Goal: Information Seeking & Learning: Learn about a topic

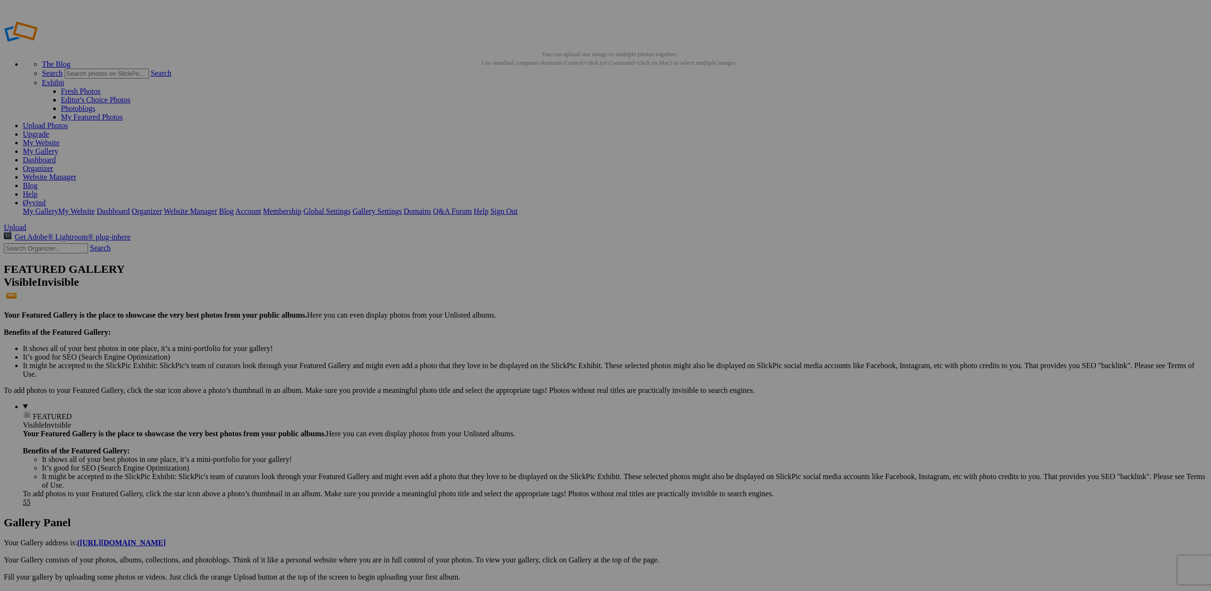
scroll to position [0, 0]
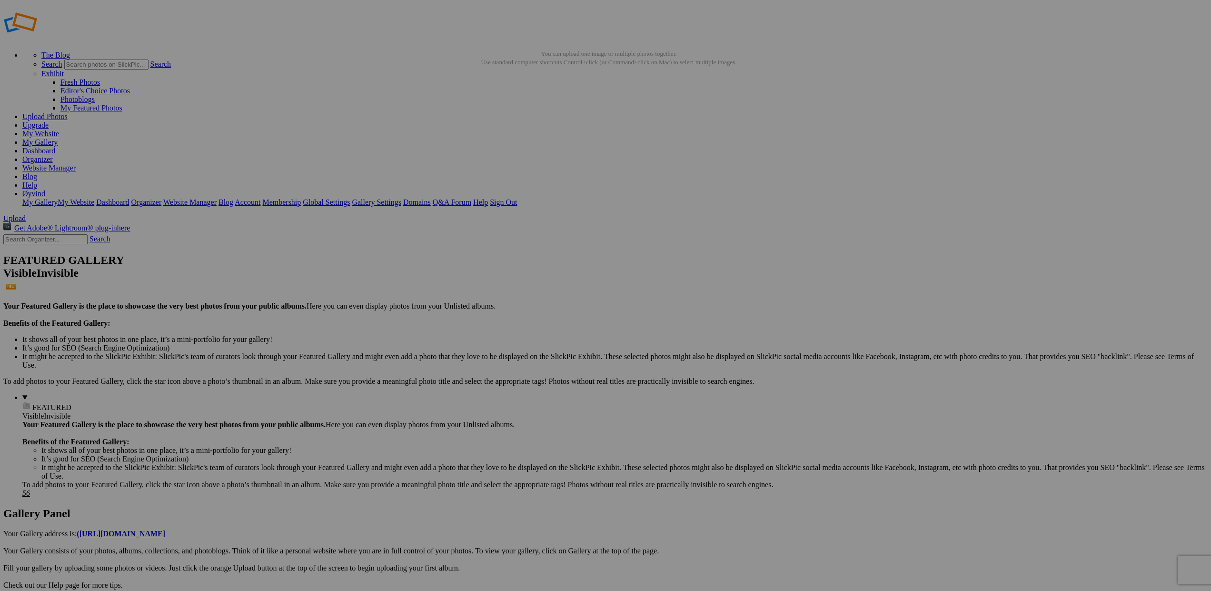
click at [76, 164] on link "Website Manager" at bounding box center [48, 168] width 53 height 8
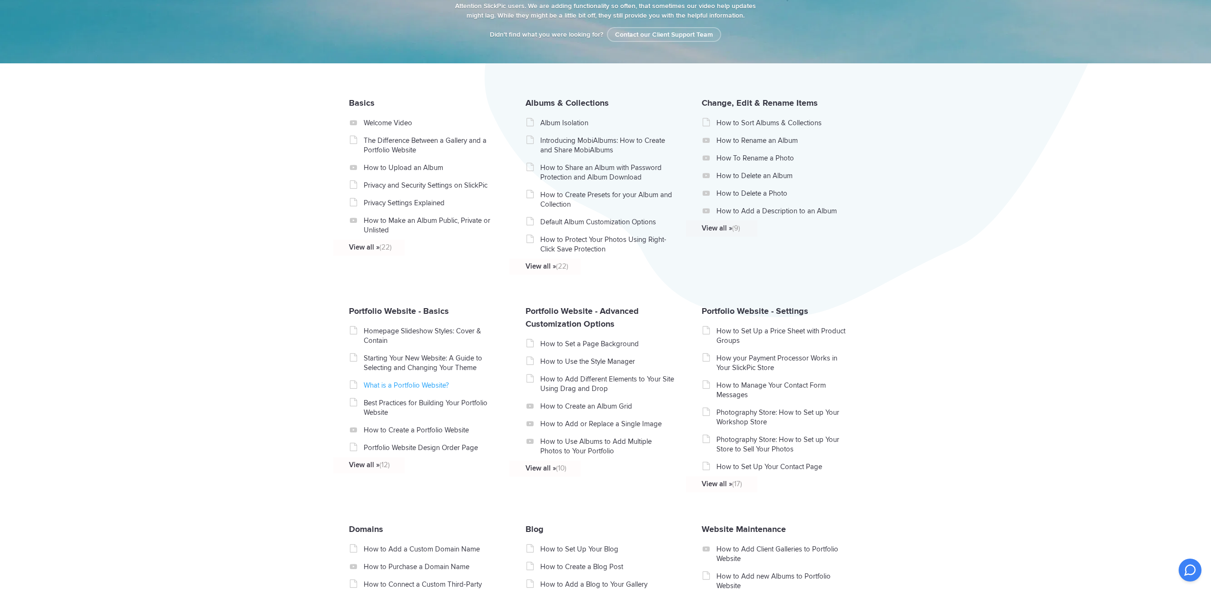
scroll to position [154, 0]
click at [421, 389] on link "What is a Portfolio Website?" at bounding box center [431, 384] width 135 height 10
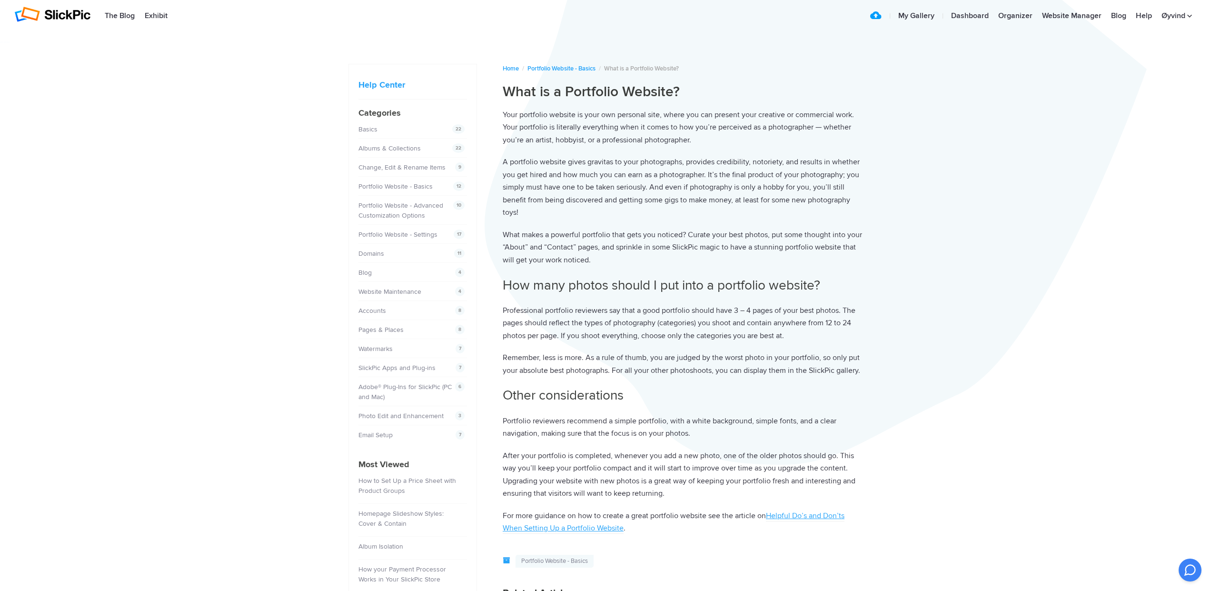
scroll to position [6, 0]
click at [393, 214] on link "Portfolio Website - Advanced Customization Options" at bounding box center [402, 210] width 85 height 18
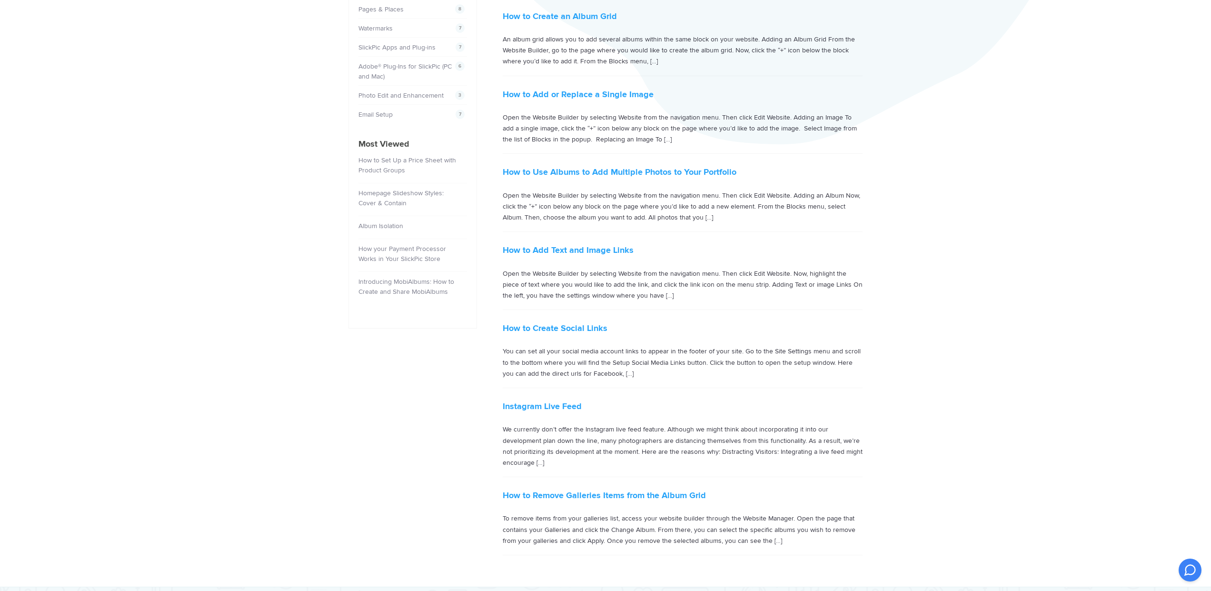
scroll to position [326, 0]
click at [390, 166] on link "How to Set Up a Price Sheet with Product Groups" at bounding box center [407, 165] width 98 height 18
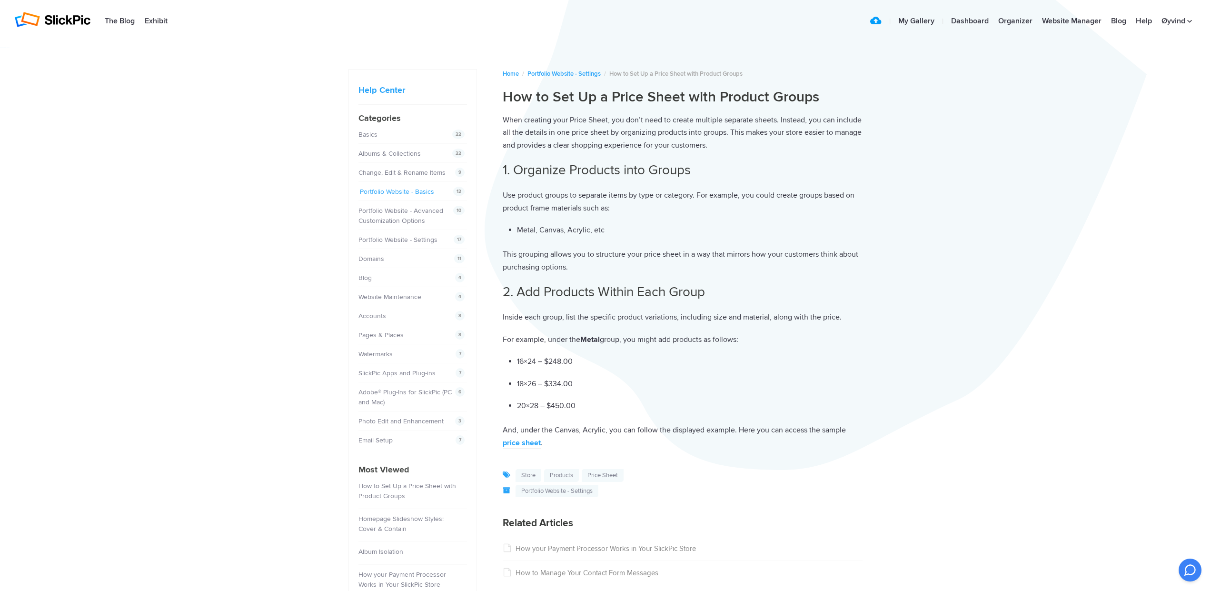
click at [392, 190] on link "Portfolio Website - Basics" at bounding box center [397, 192] width 74 height 8
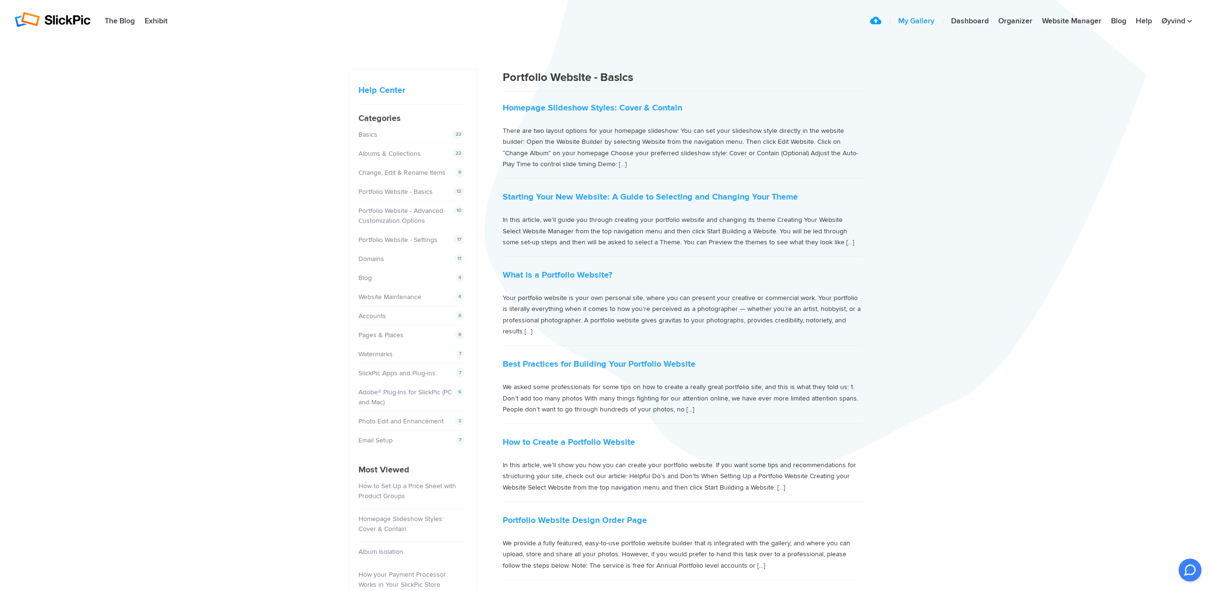
click at [923, 22] on link "My Gallery" at bounding box center [917, 21] width 46 height 19
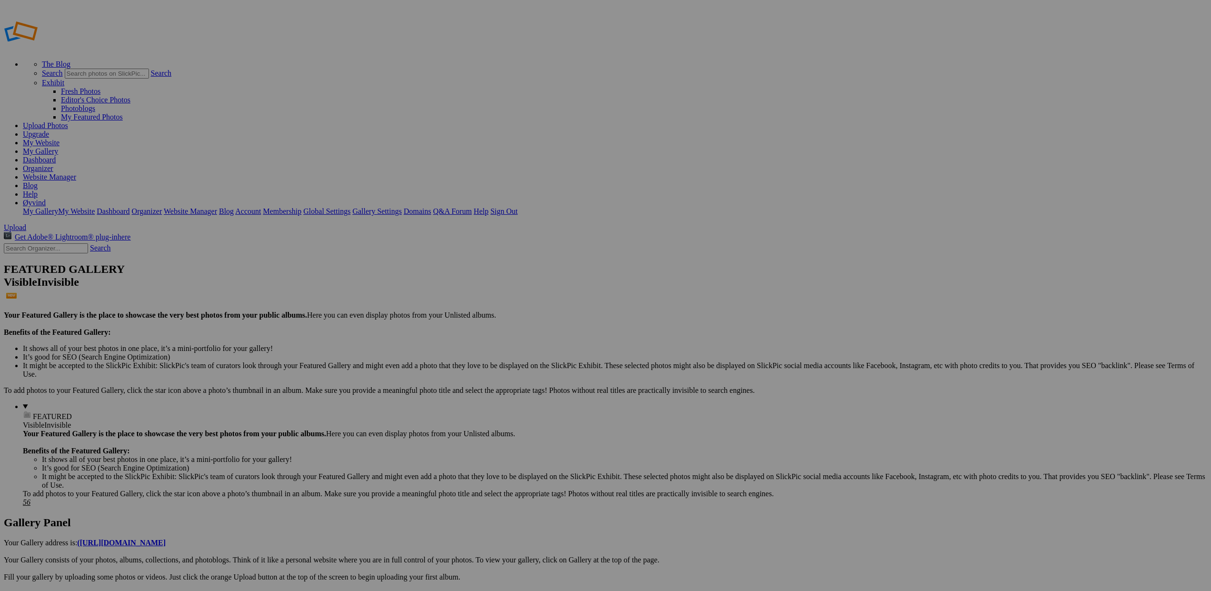
click at [402, 207] on link "Gallery Settings" at bounding box center [377, 211] width 50 height 8
